Goal: Check status

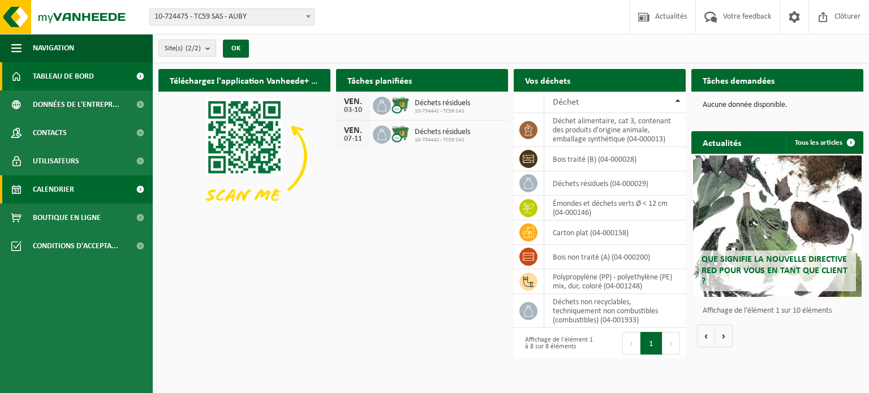
click at [58, 192] on span "Calendrier" at bounding box center [53, 189] width 41 height 28
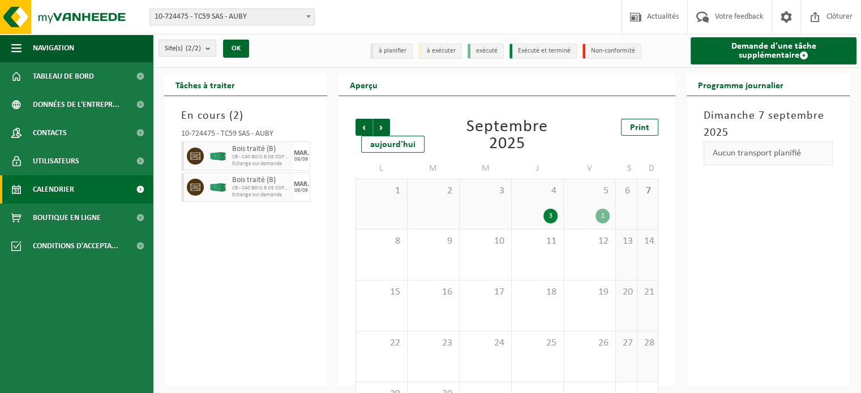
click at [601, 220] on div "1" at bounding box center [602, 216] width 14 height 15
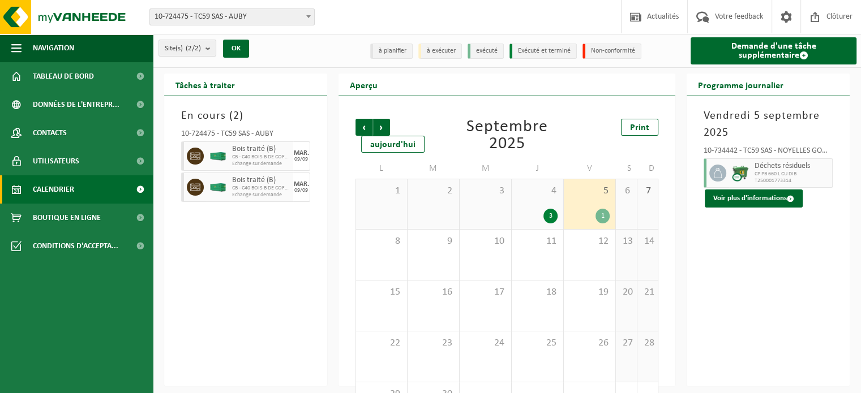
click at [550, 216] on div "3" at bounding box center [550, 216] width 14 height 15
